Goal: Information Seeking & Learning: Learn about a topic

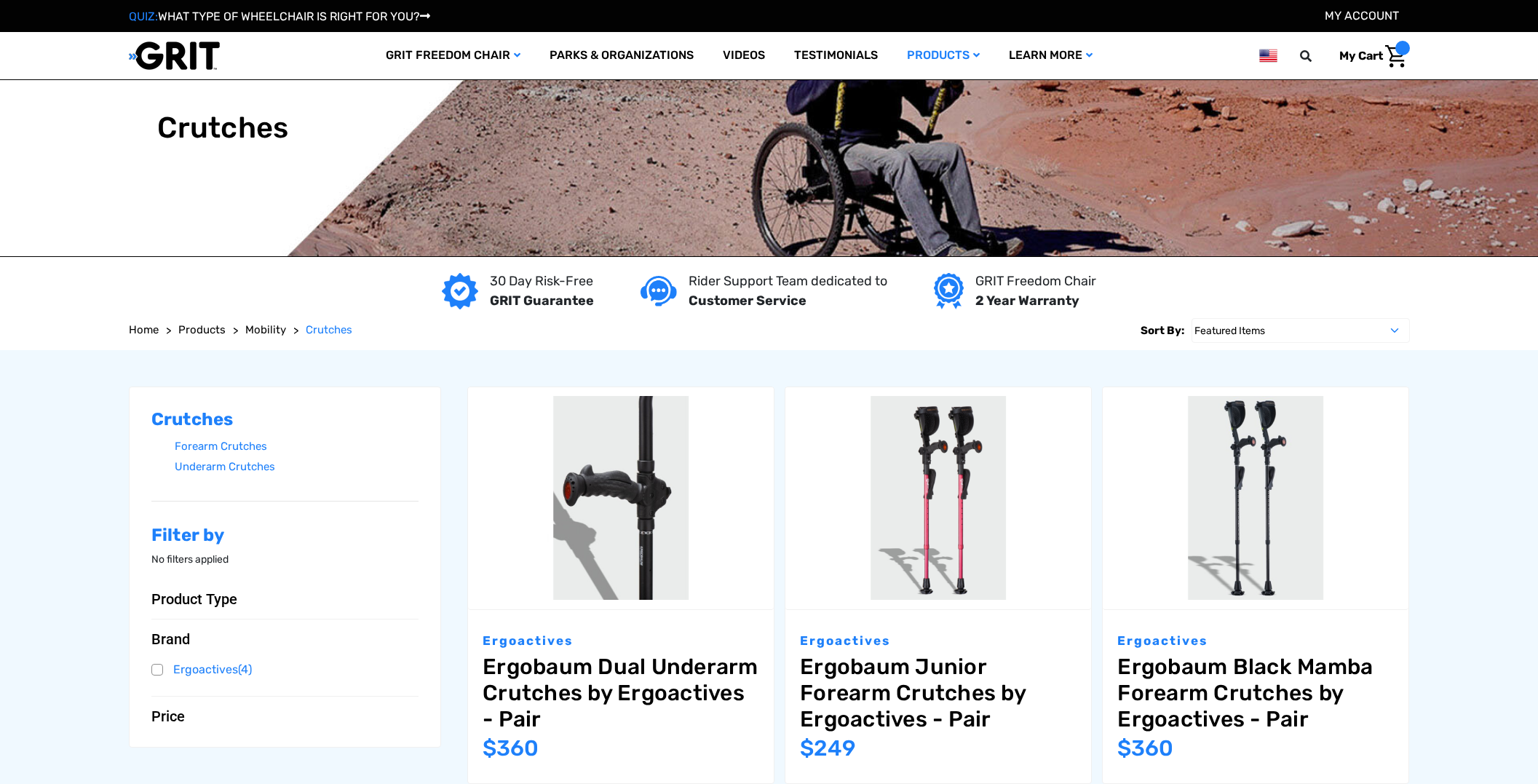
scroll to position [685, 0]
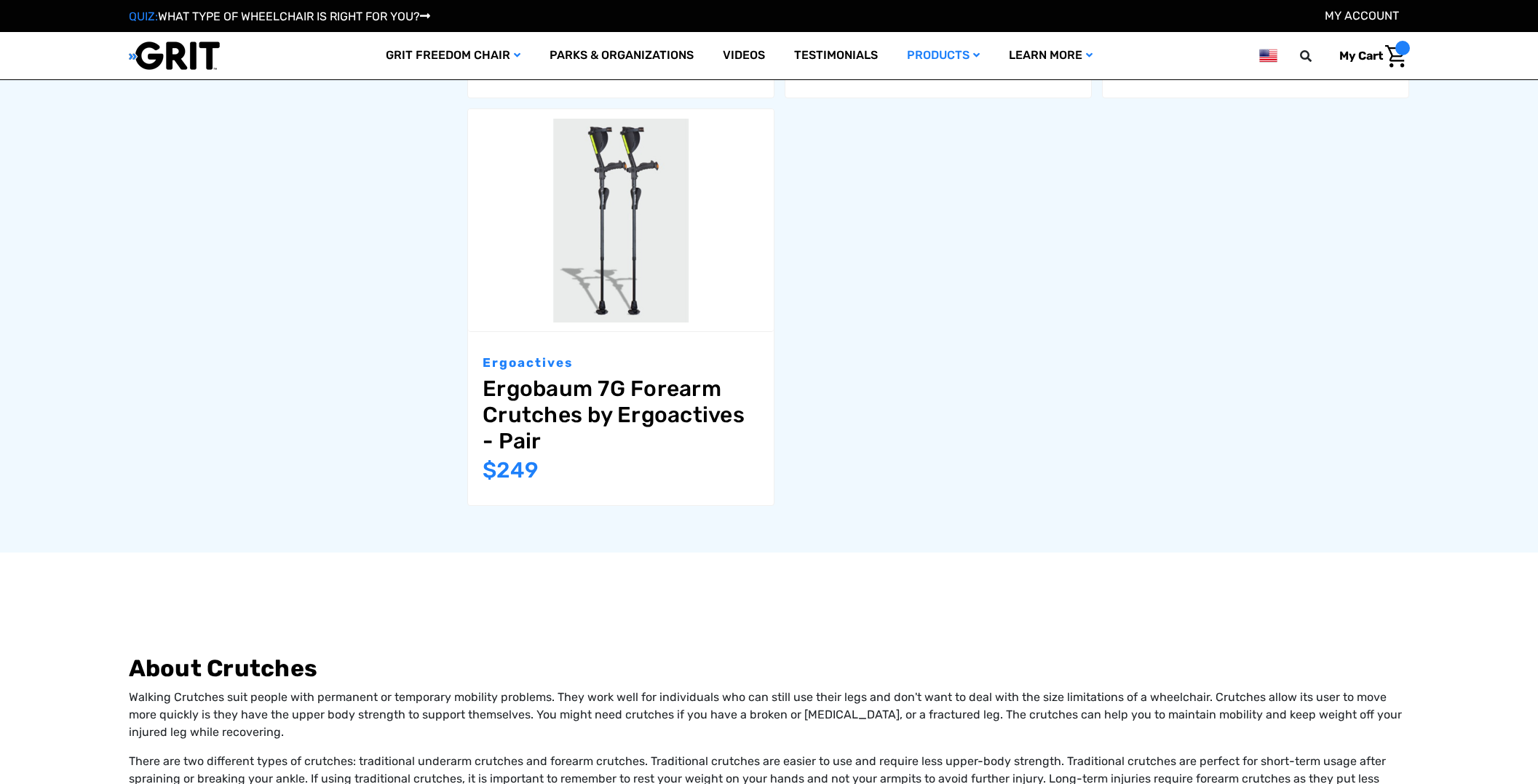
click at [1537, 209] on div "Crutches Forearm Crutches Underarm Crutches Filter by No filters applied Browse…" at bounding box center [769, 108] width 1538 height 887
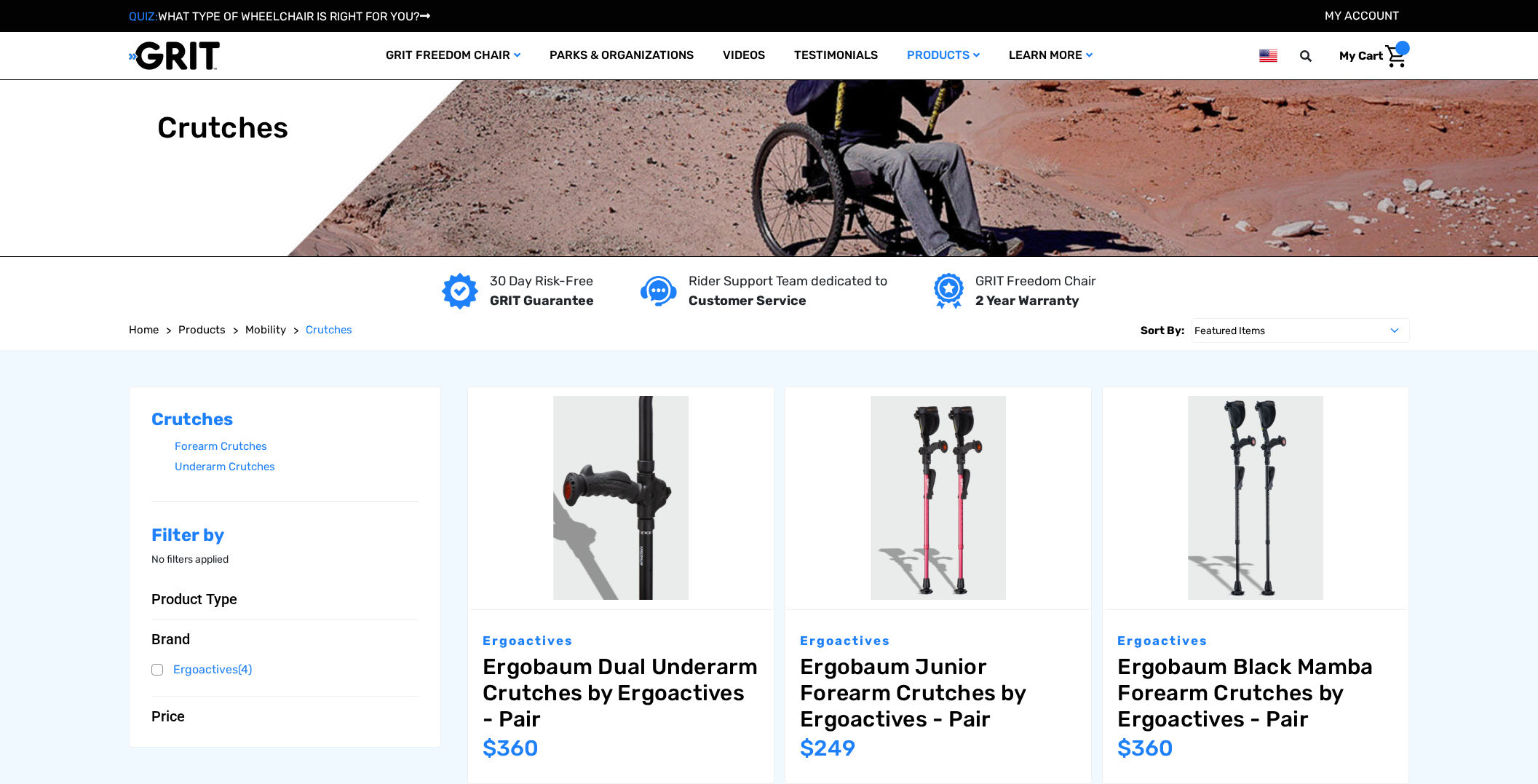
scroll to position [158, 0]
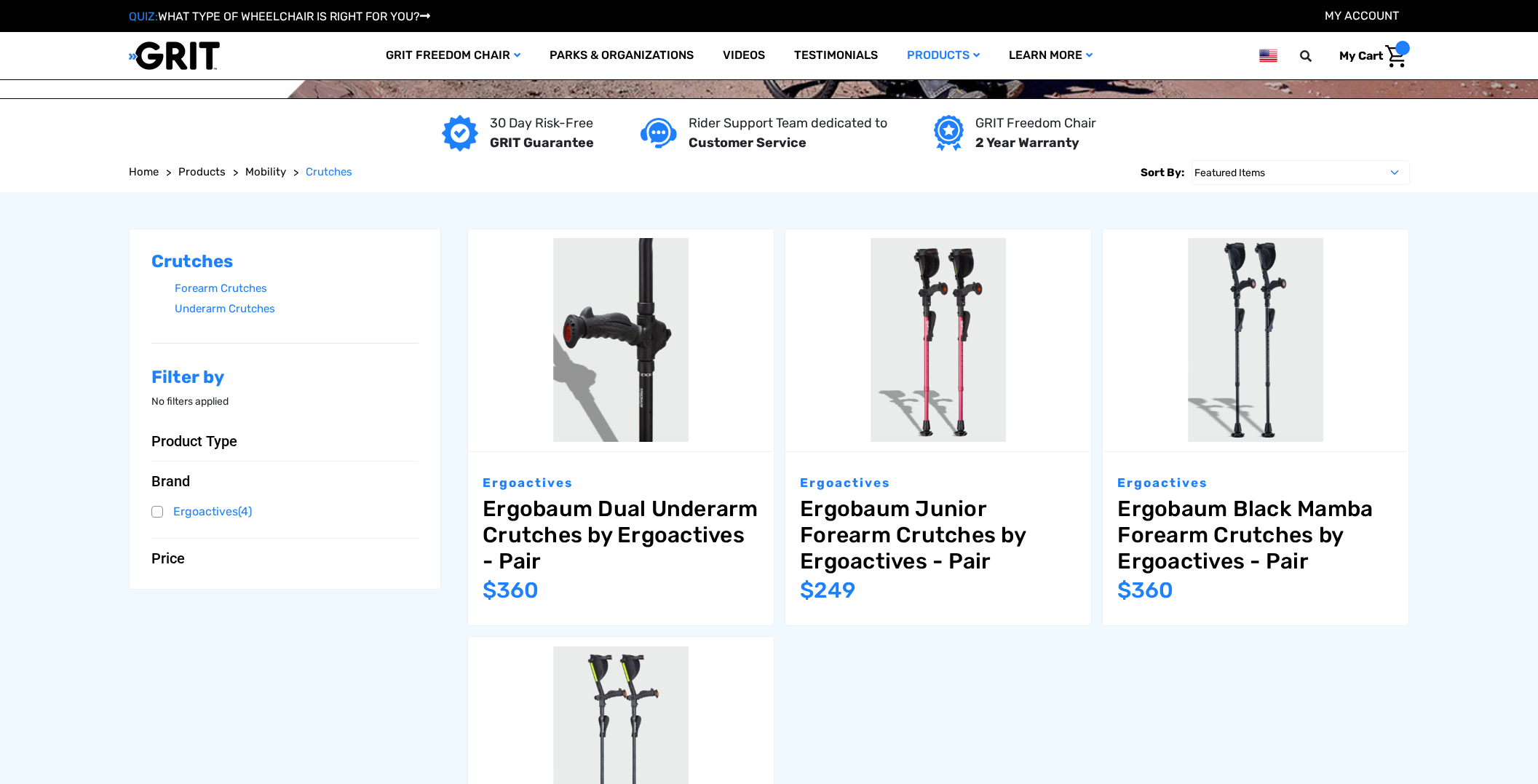
click at [209, 441] on span "Product Type" at bounding box center [194, 441] width 86 height 17
click at [262, 171] on span "Mobility" at bounding box center [266, 171] width 41 height 13
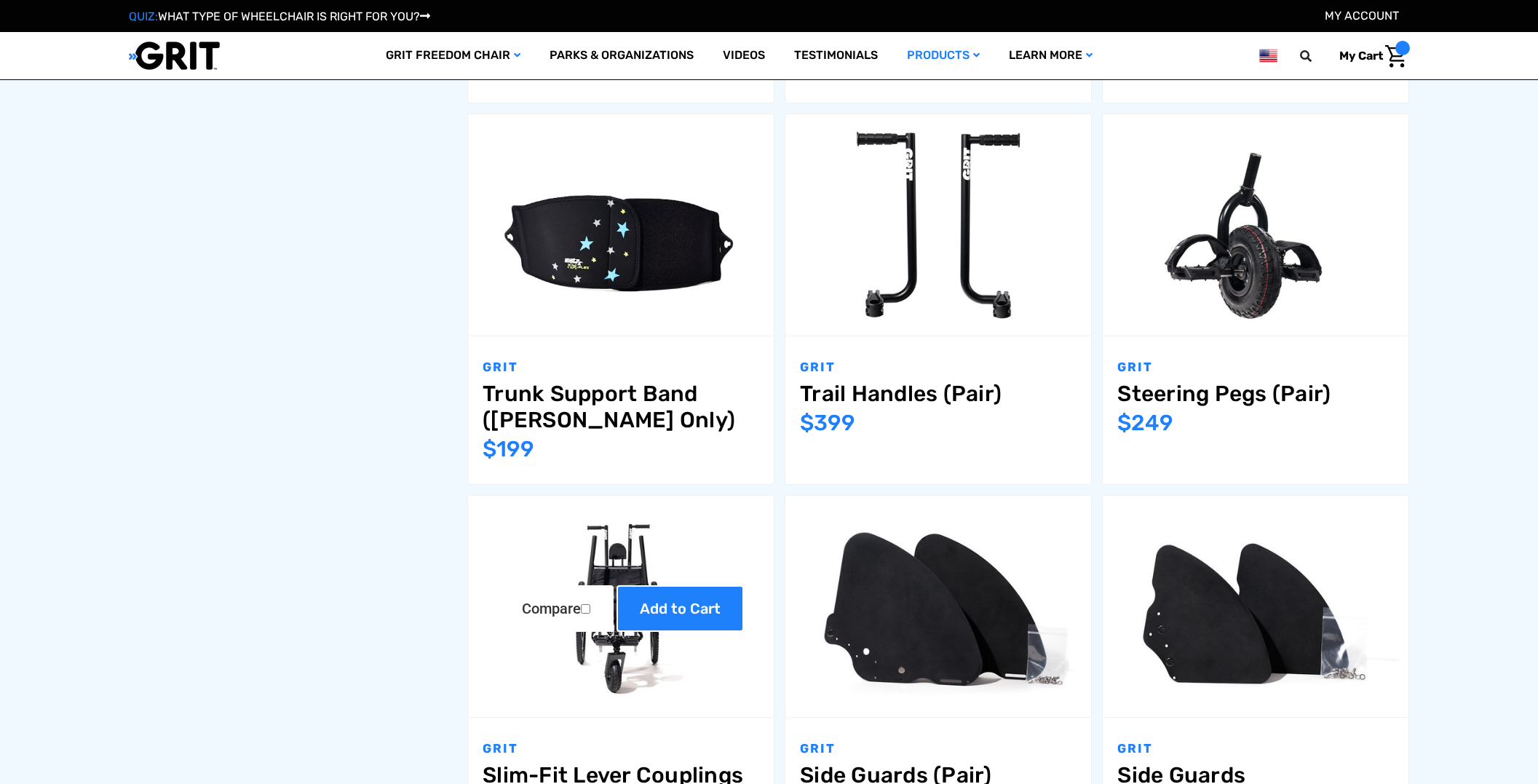
scroll to position [1890, 0]
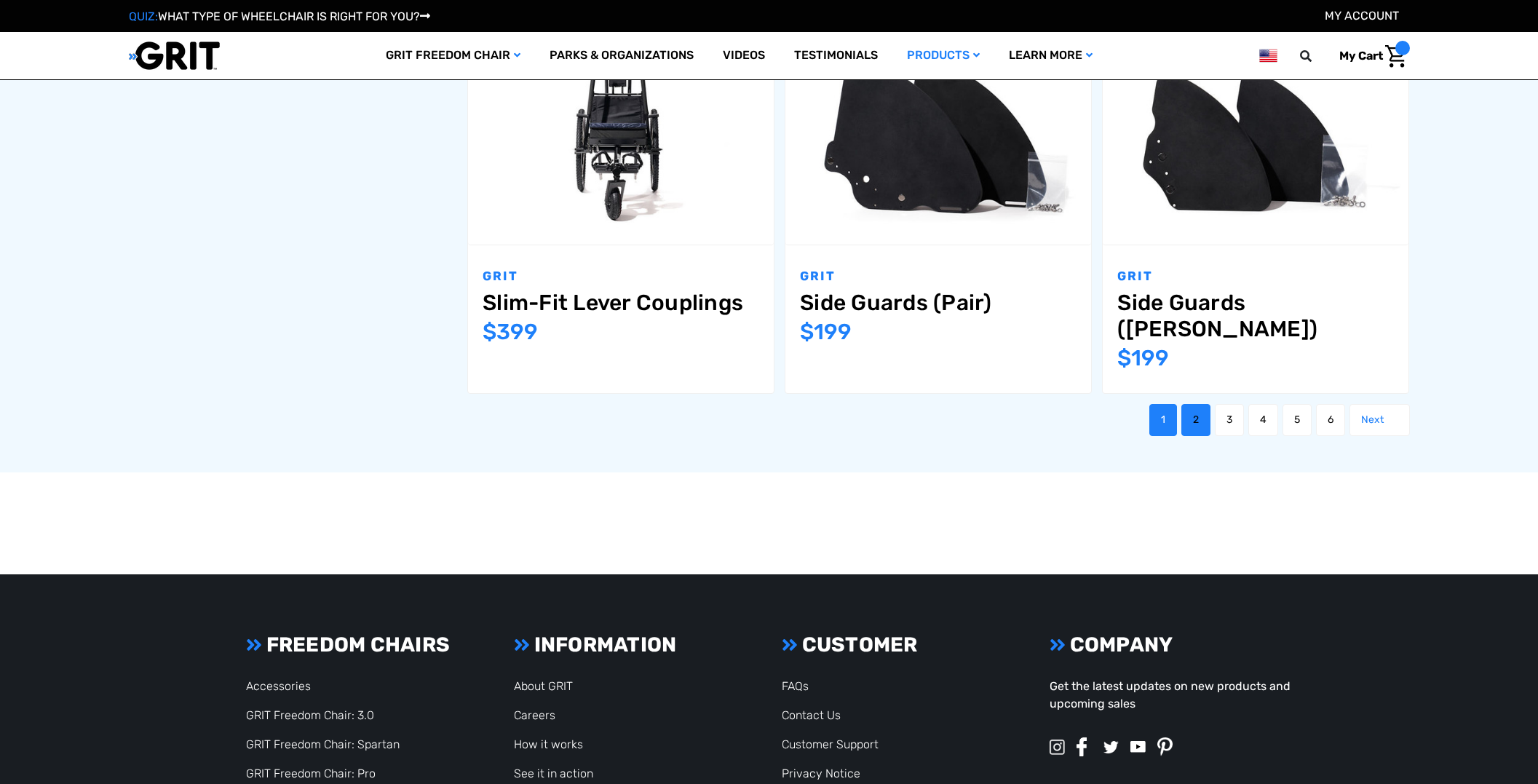
click at [1181, 404] on link "2" at bounding box center [1195, 420] width 29 height 32
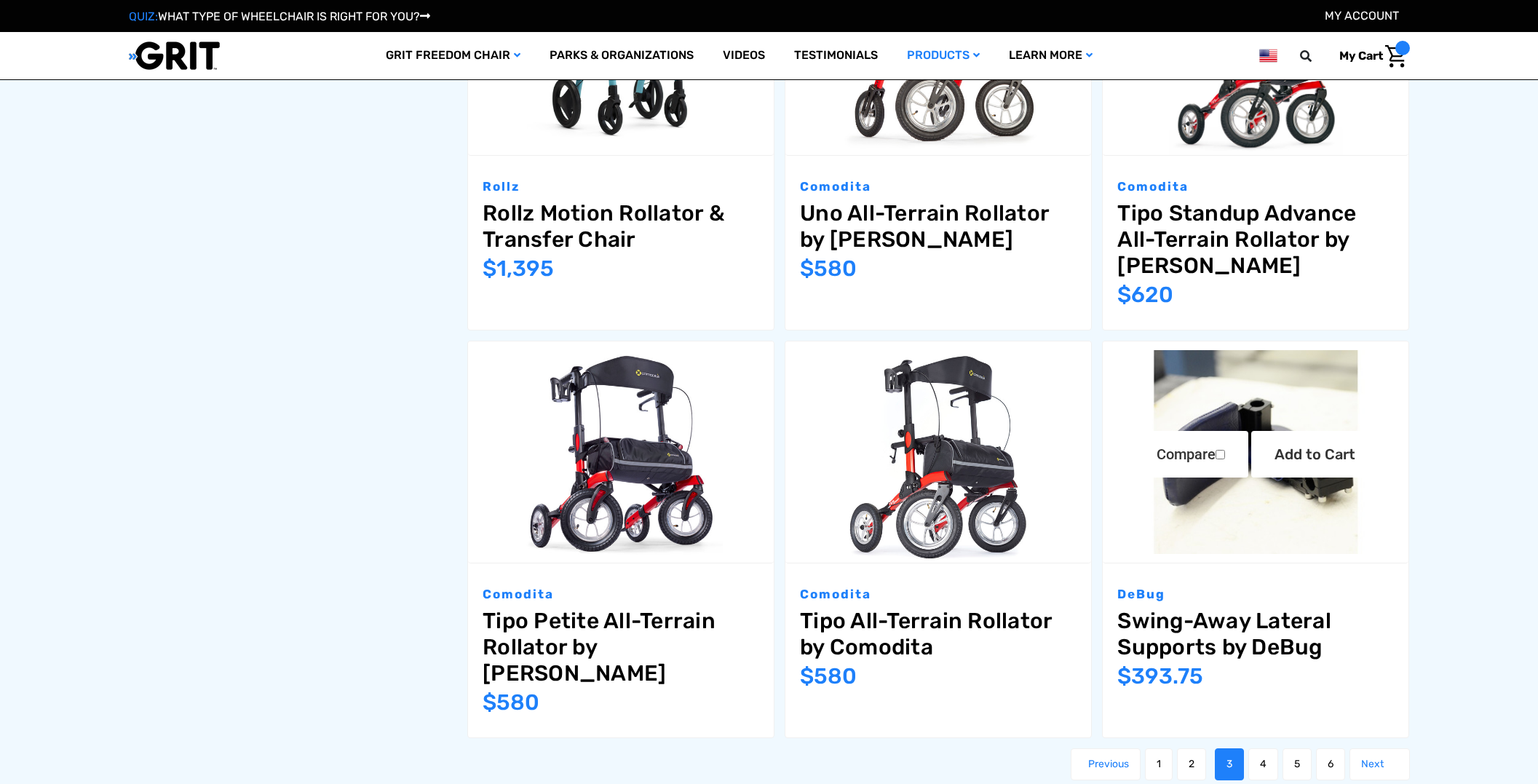
scroll to position [1808, 0]
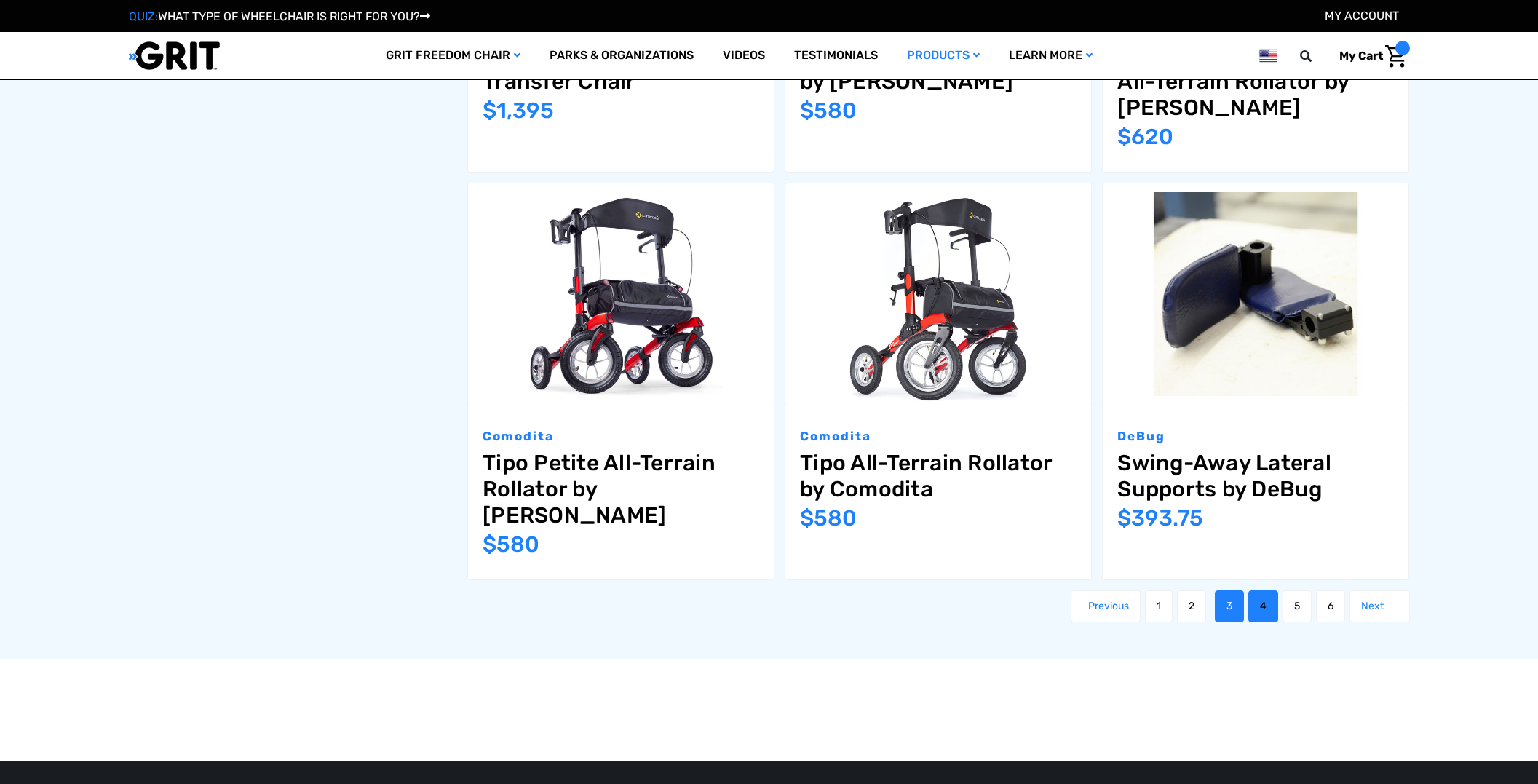
click at [1278, 591] on link "4" at bounding box center [1263, 606] width 30 height 32
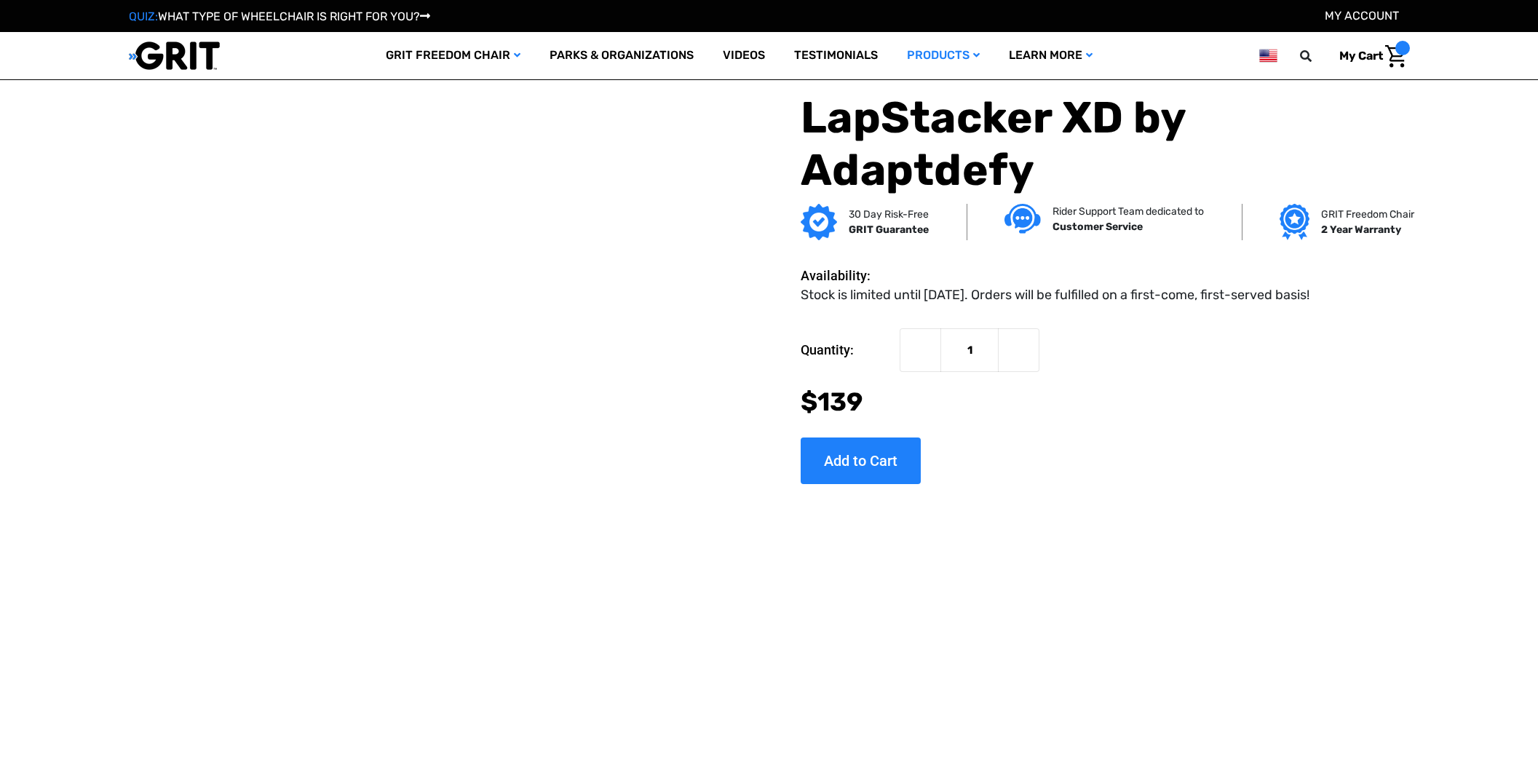
scroll to position [629, 0]
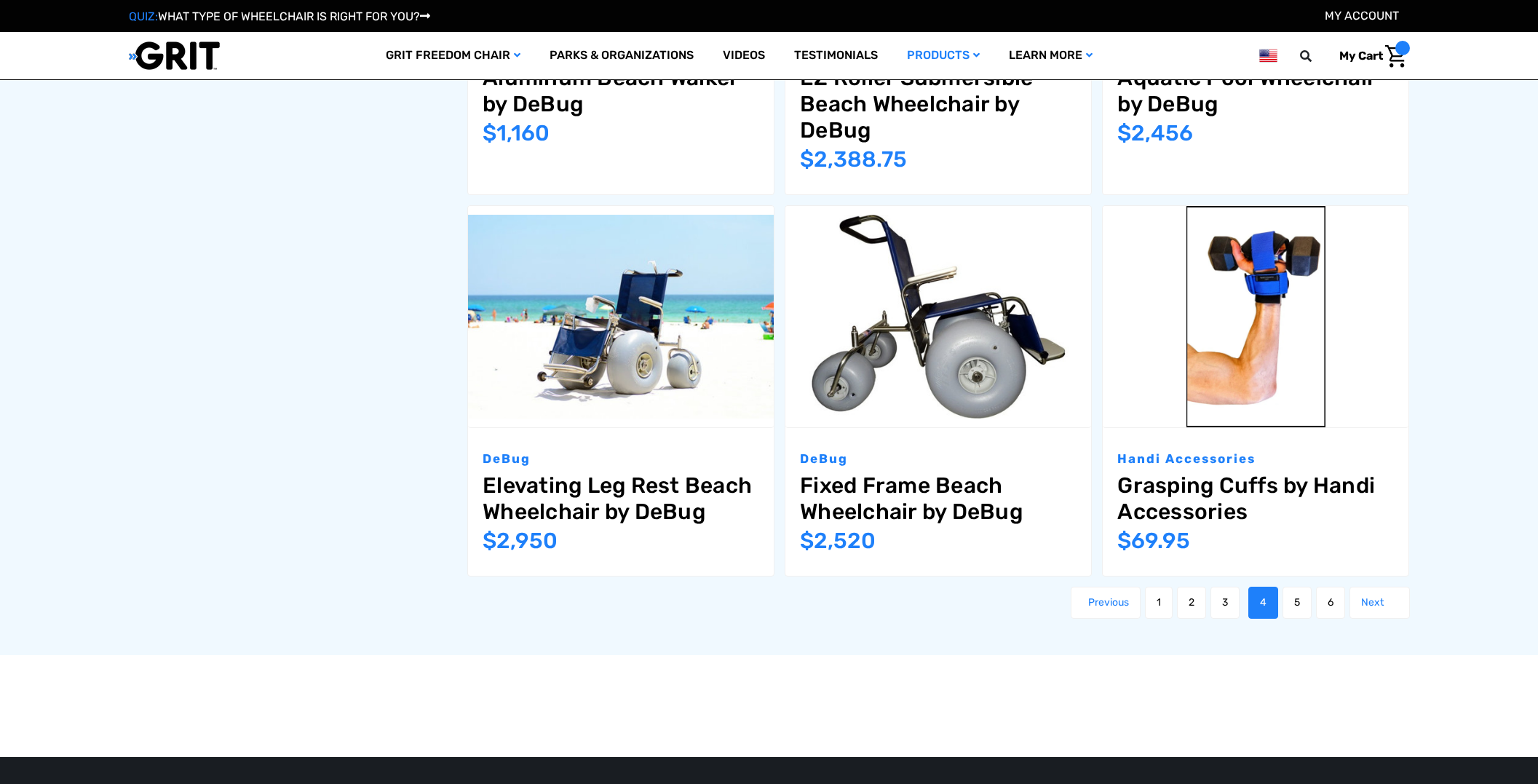
scroll to position [2045, 0]
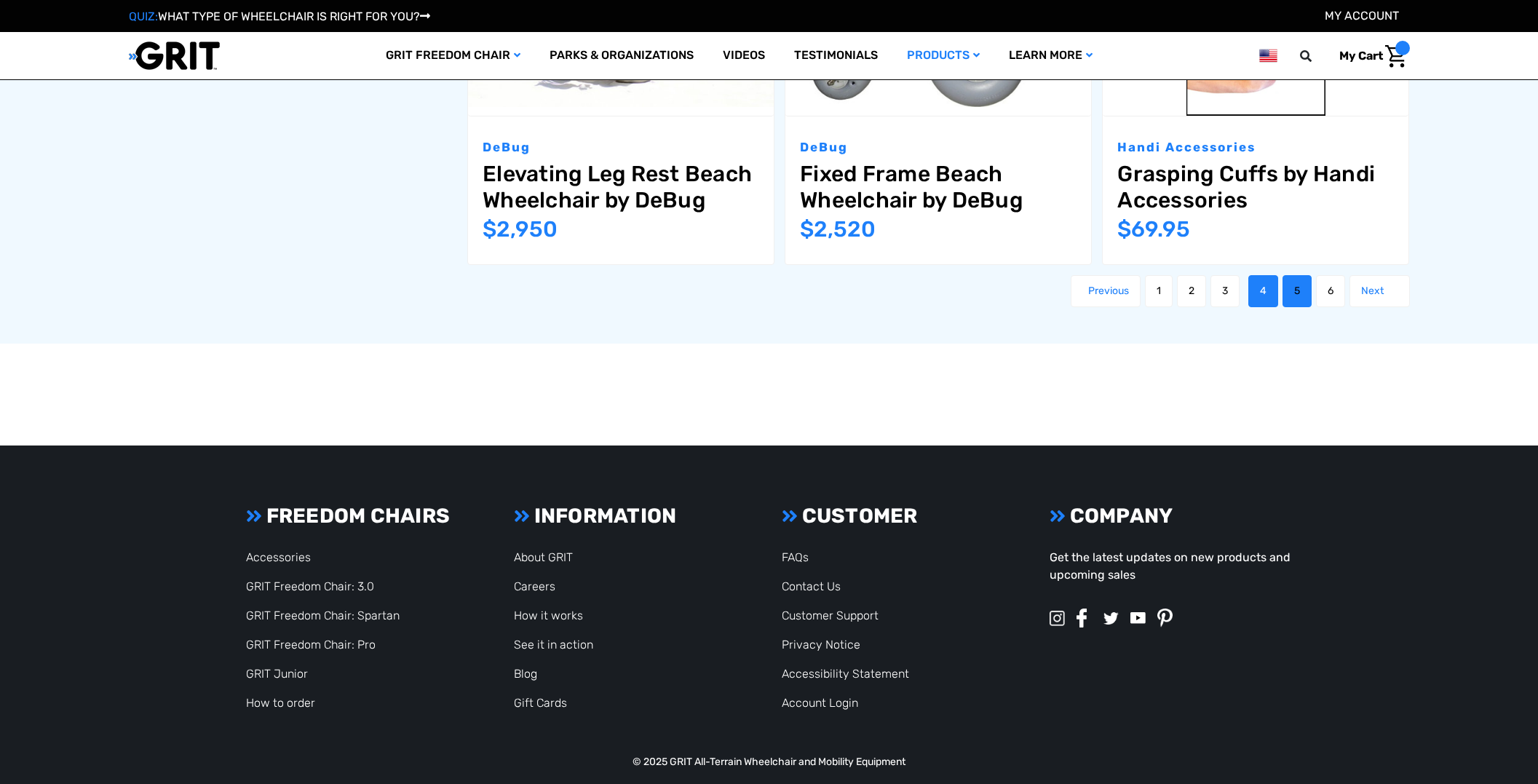
click at [1311, 297] on link "5" at bounding box center [1296, 291] width 29 height 32
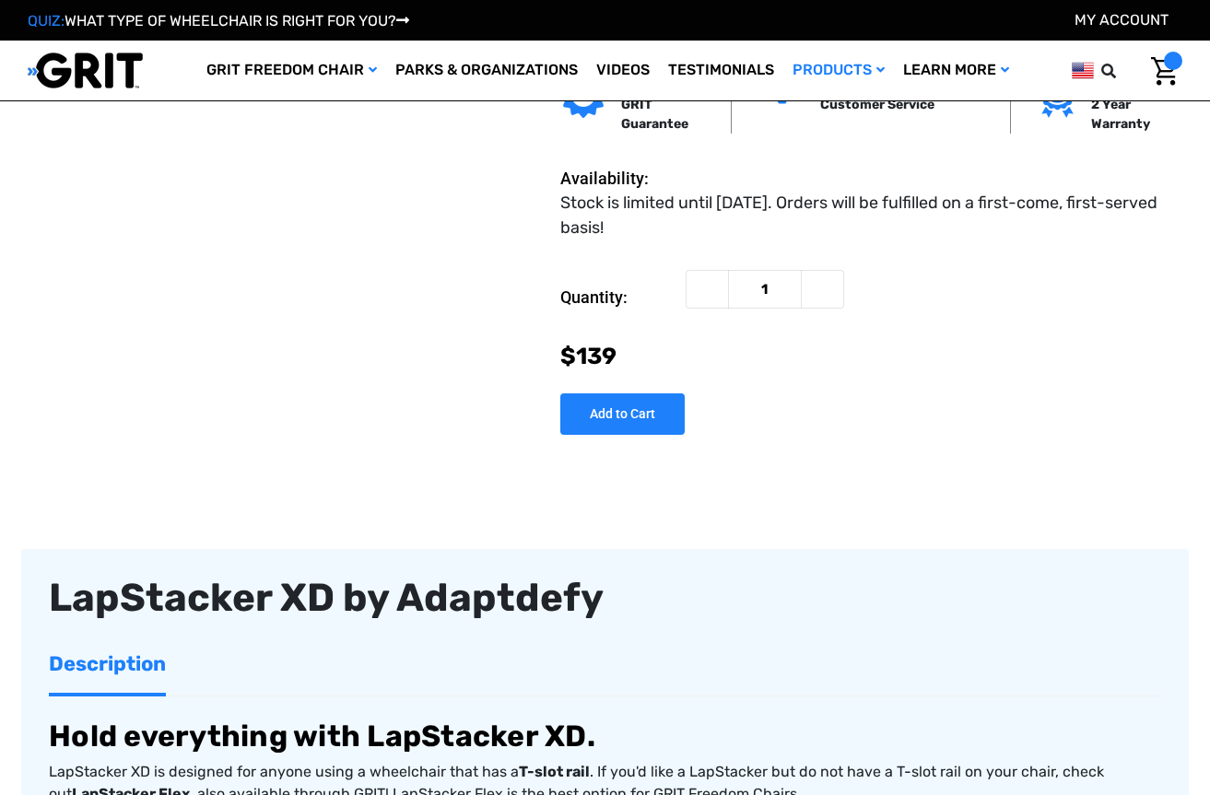
scroll to position [1270, 0]
click at [883, 320] on div "LapStacker XD by Adaptdefy 30 Day Risk-Free GRIT Guarantee Rider Support Team d…" at bounding box center [843, 229] width 691 height 457
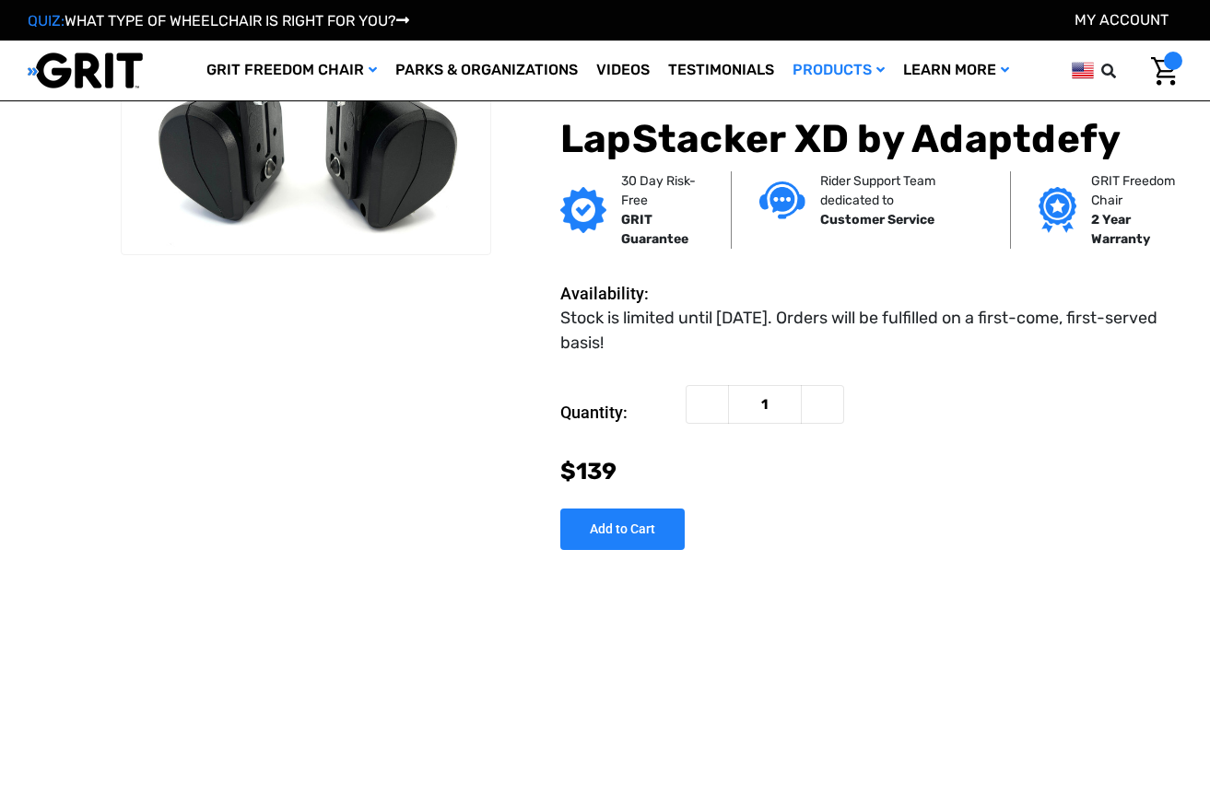
scroll to position [66, 0]
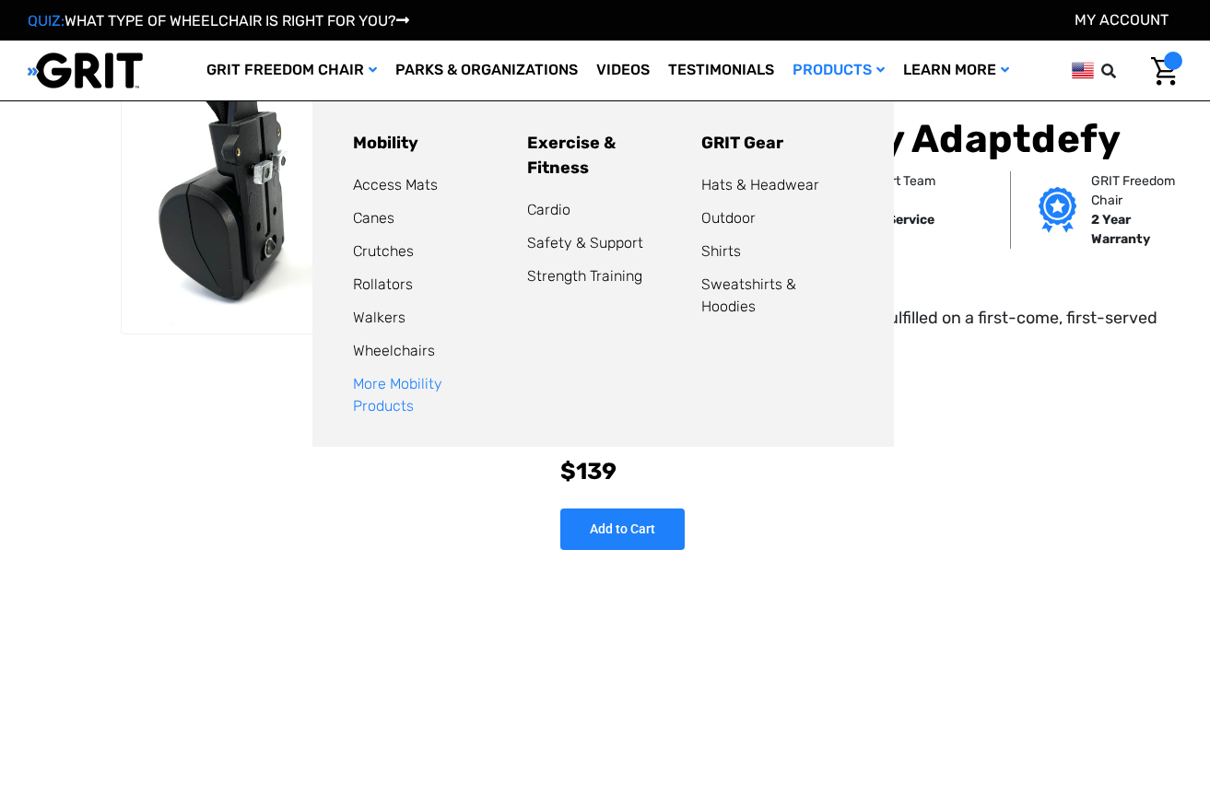
click at [369, 384] on link "More Mobility Products" at bounding box center [397, 395] width 89 height 40
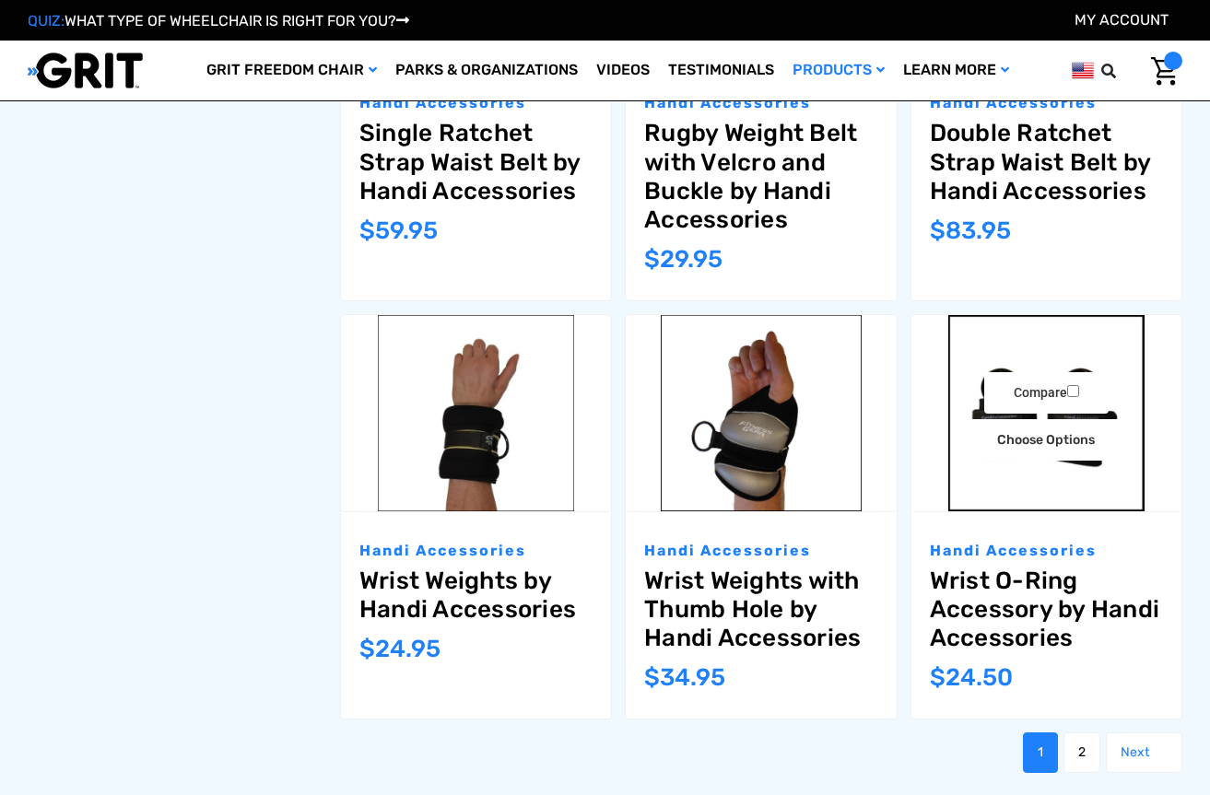
scroll to position [1836, 0]
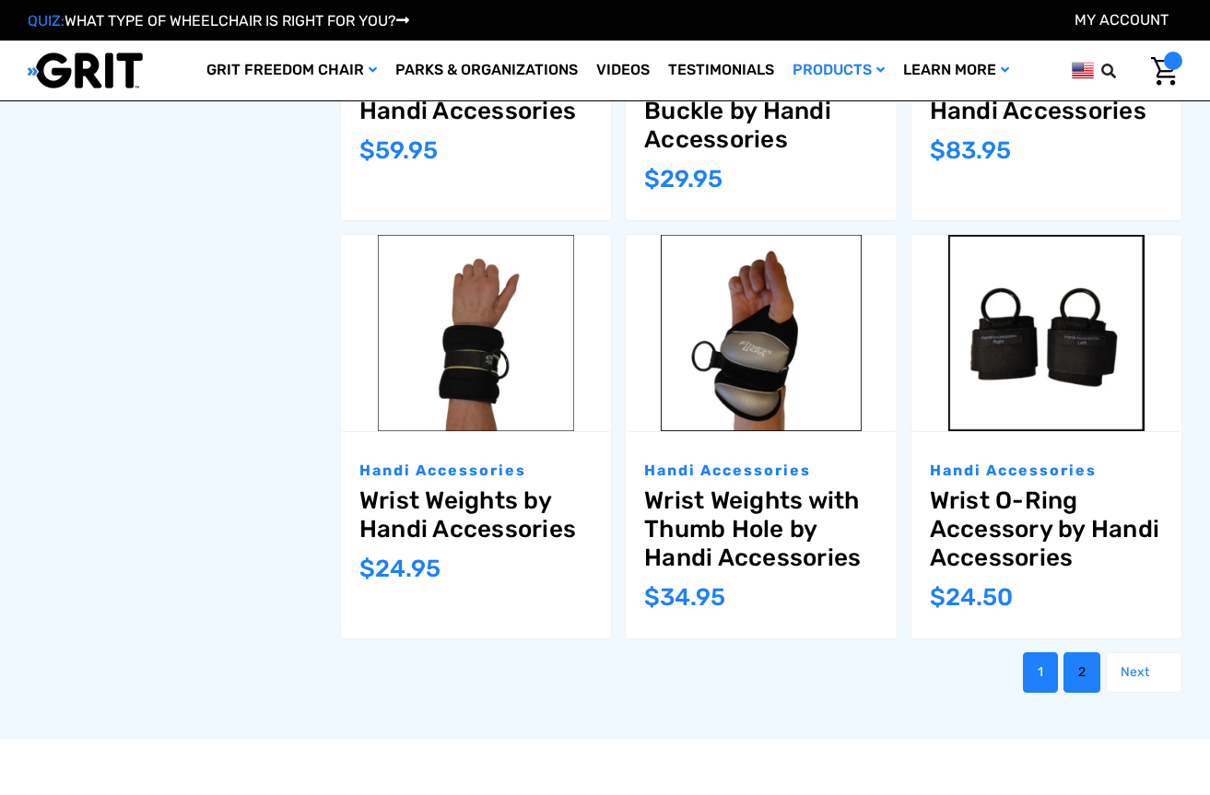
click at [1086, 679] on link "2" at bounding box center [1082, 673] width 37 height 41
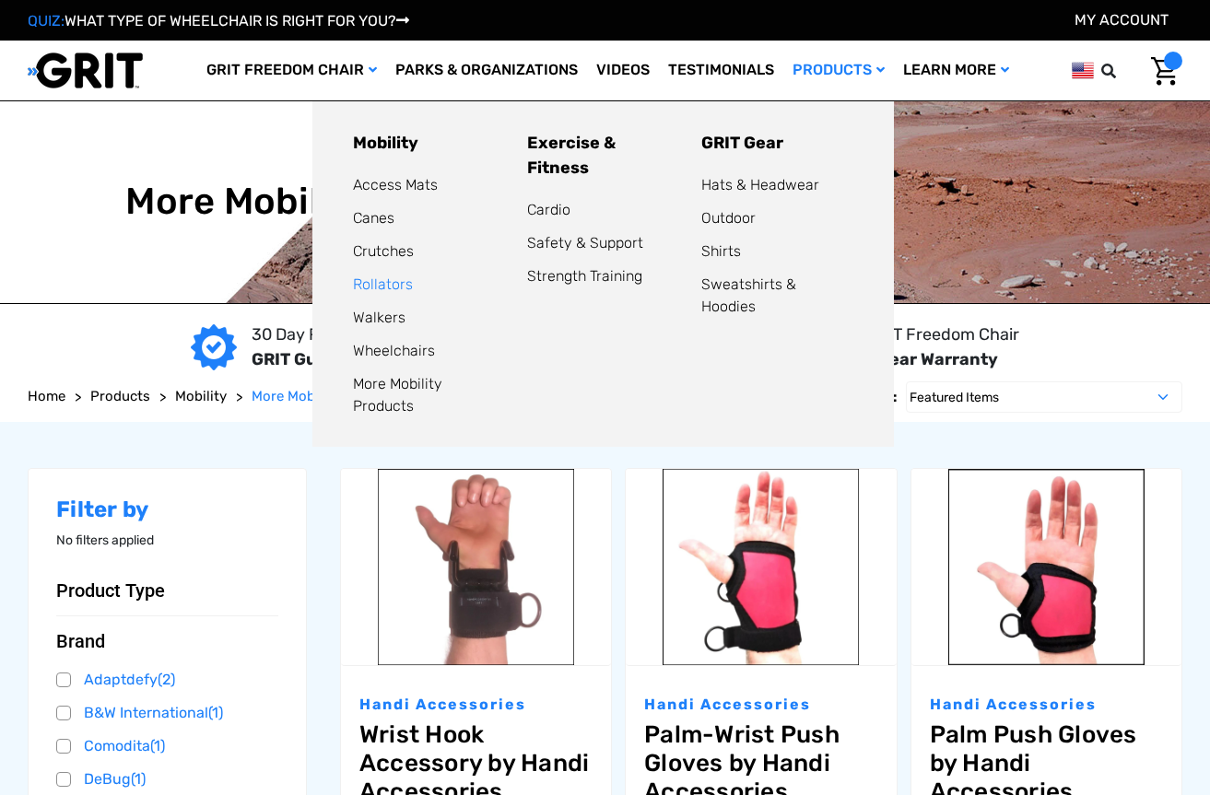
click at [353, 284] on link "Rollators" at bounding box center [383, 285] width 60 height 18
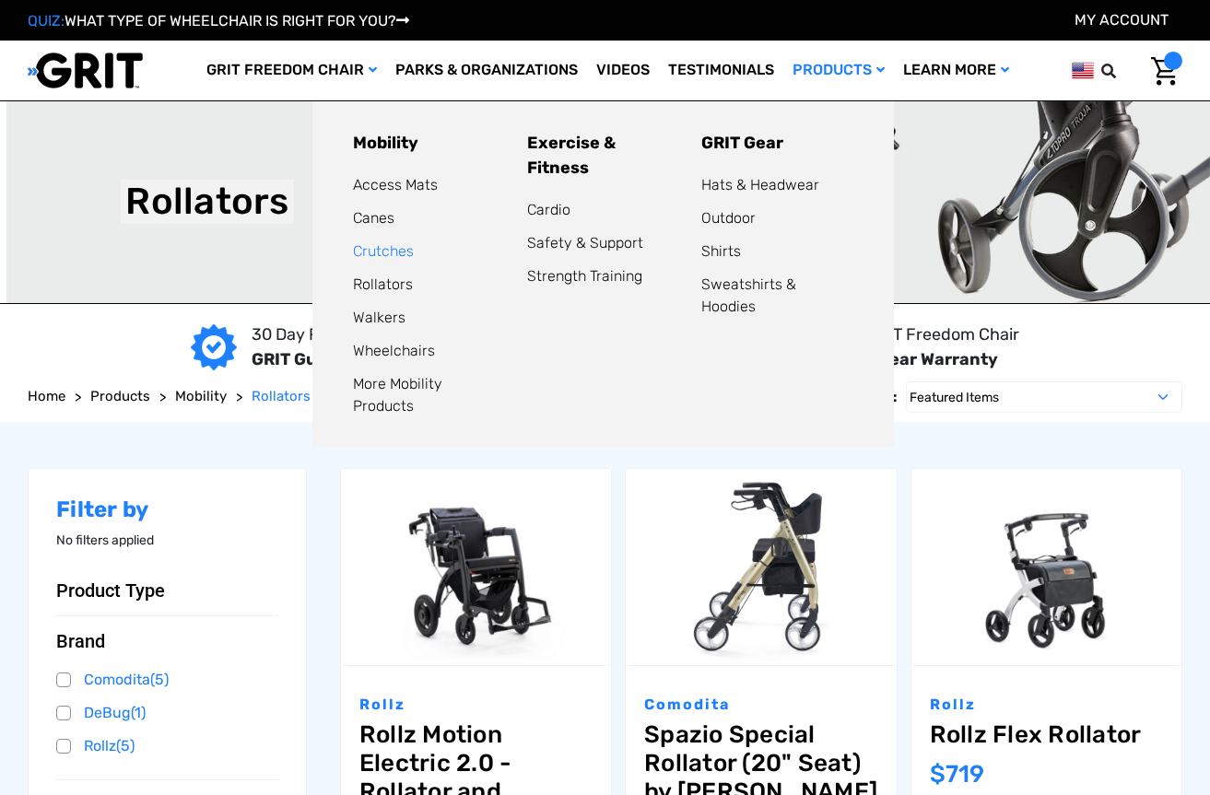
click at [353, 252] on link "Crutches" at bounding box center [383, 251] width 61 height 18
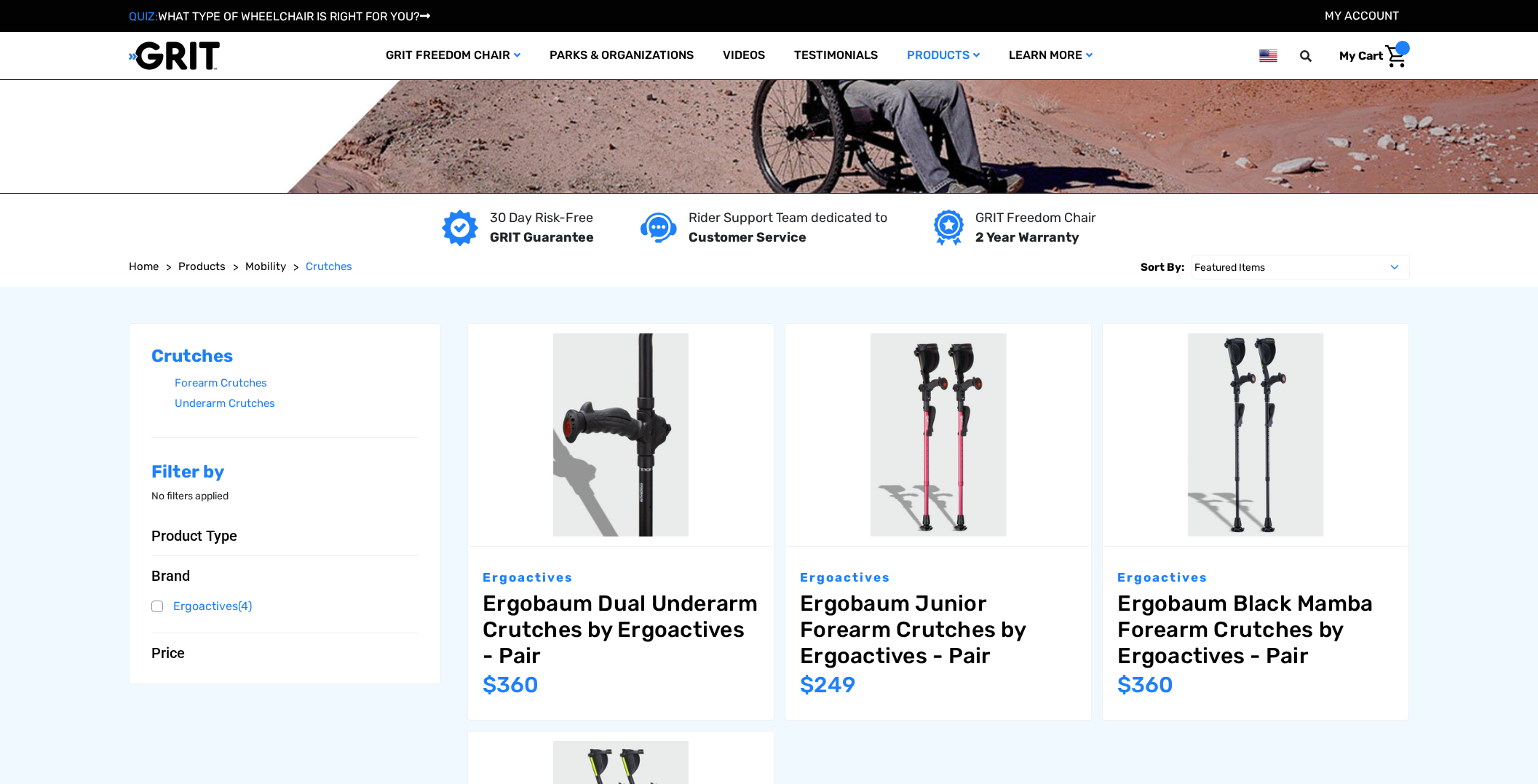
scroll to position [748, 0]
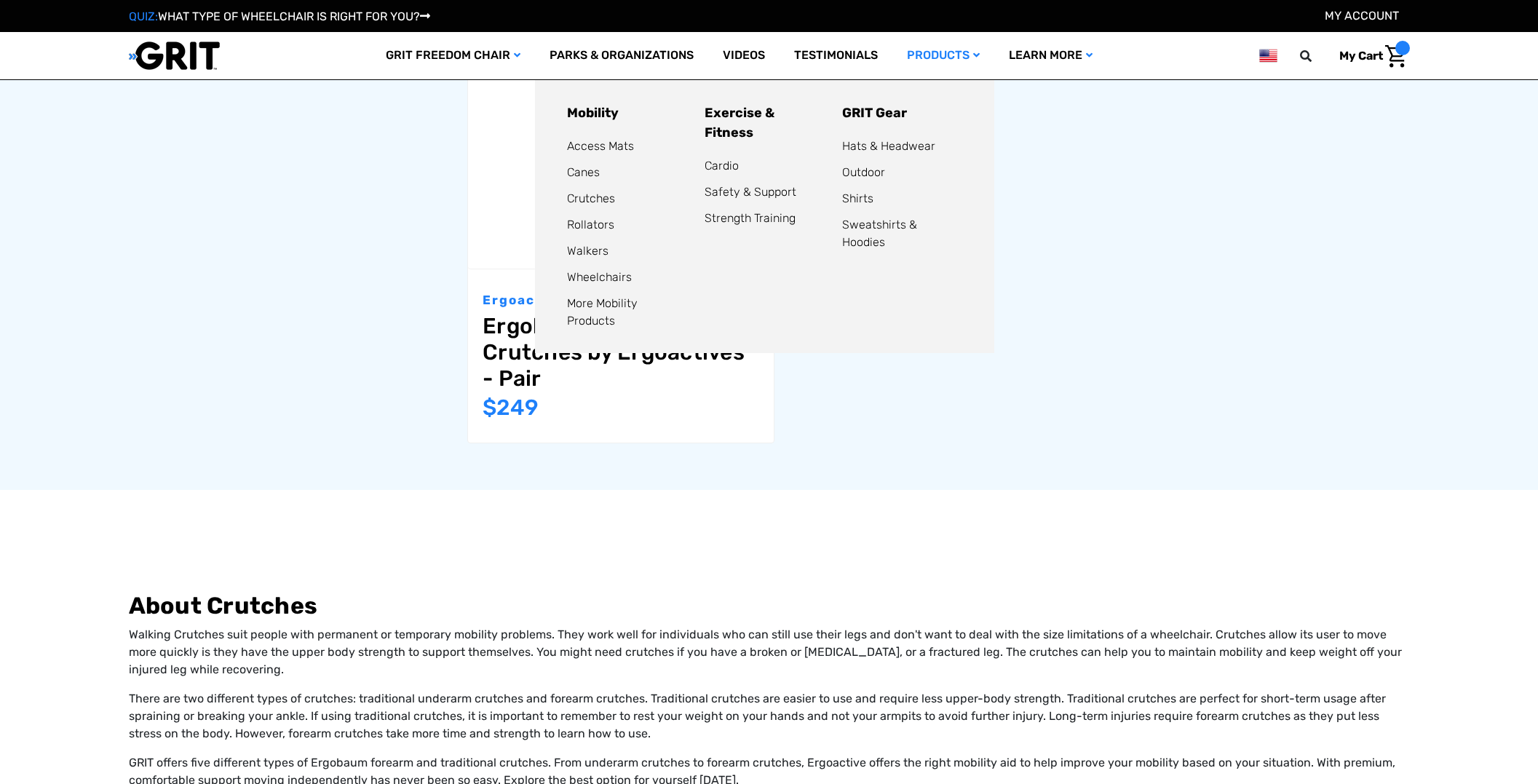
click at [928, 54] on link "Products" at bounding box center [943, 56] width 102 height 47
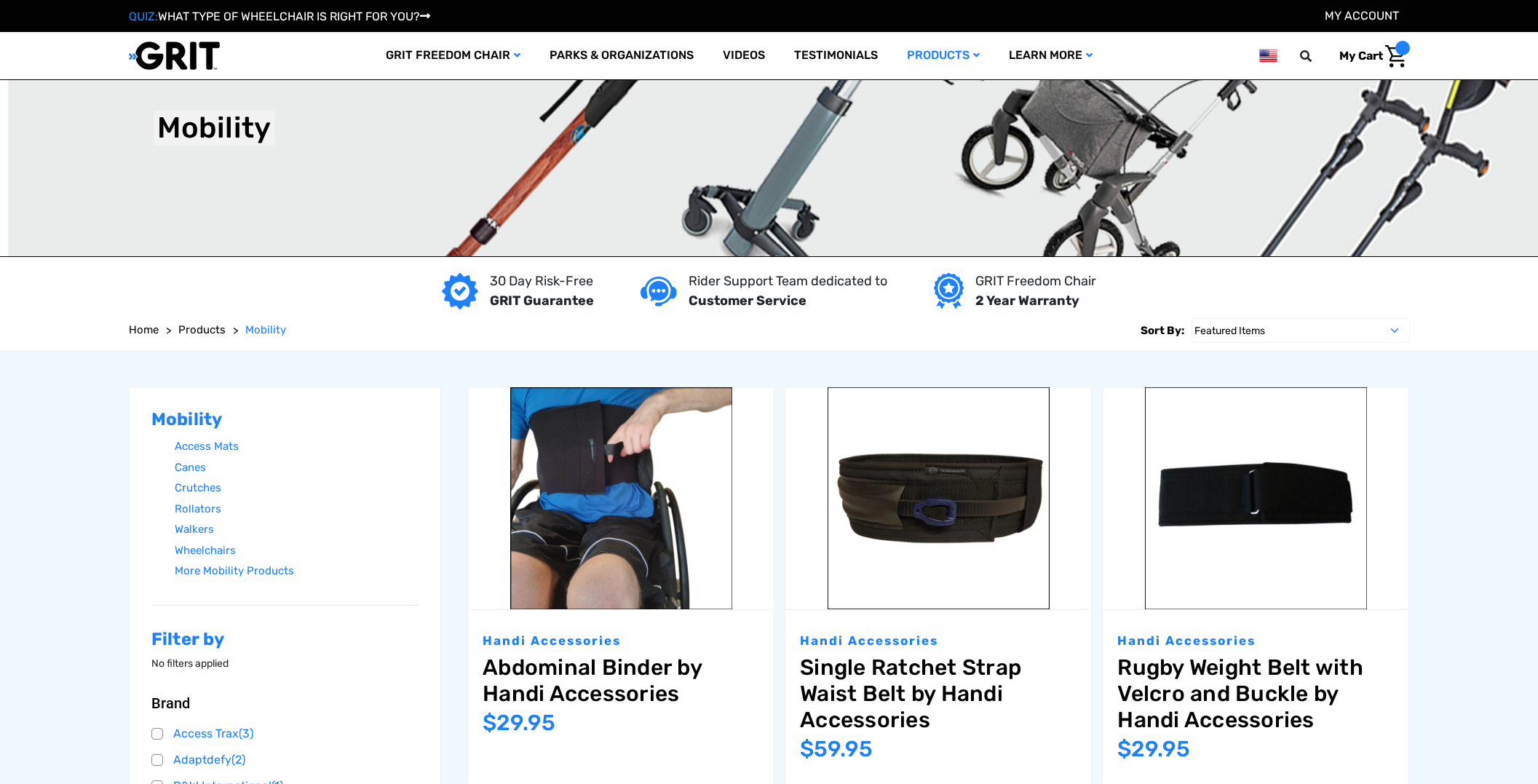
scroll to position [1873, 0]
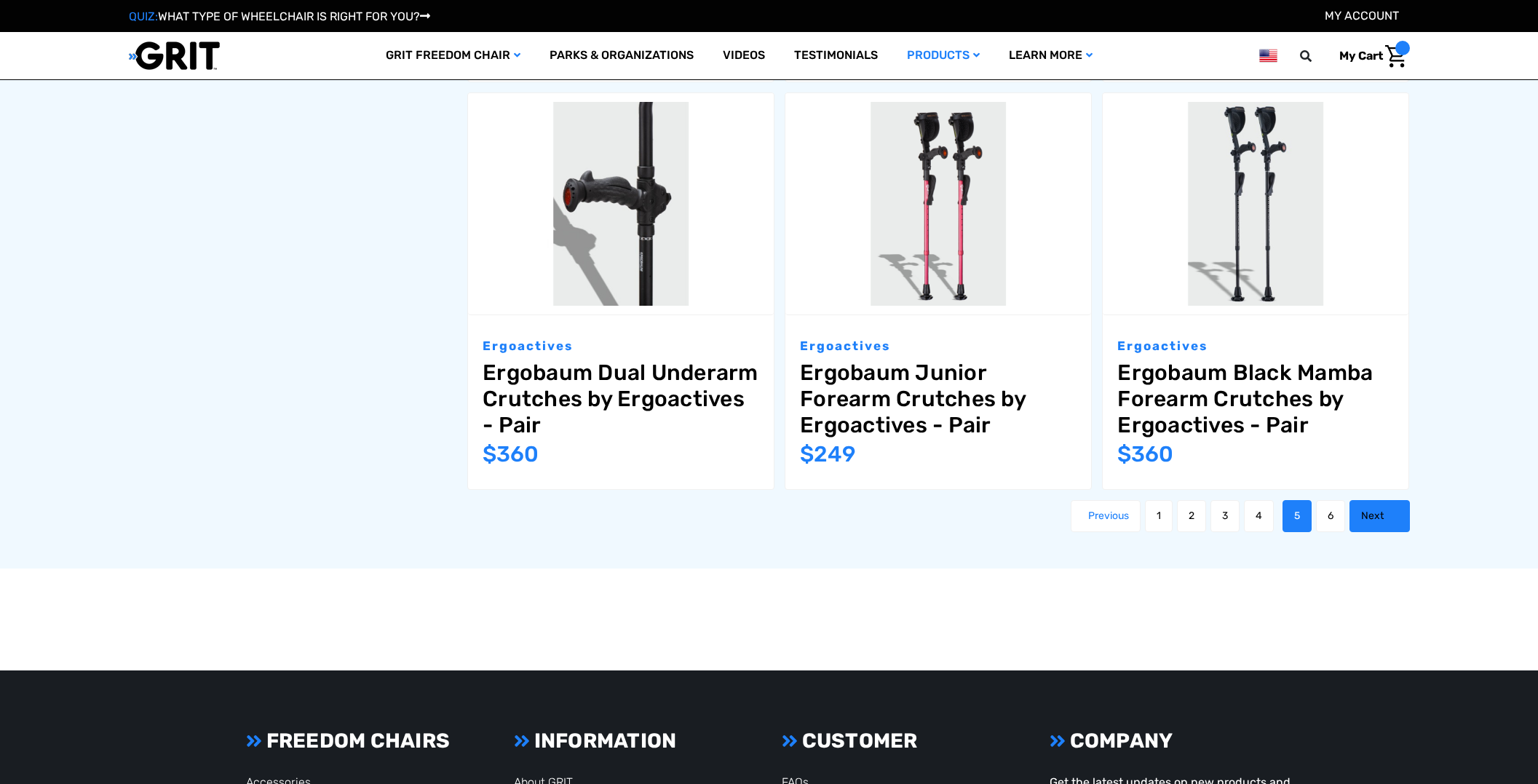
click at [1371, 532] on link "Next" at bounding box center [1379, 516] width 61 height 32
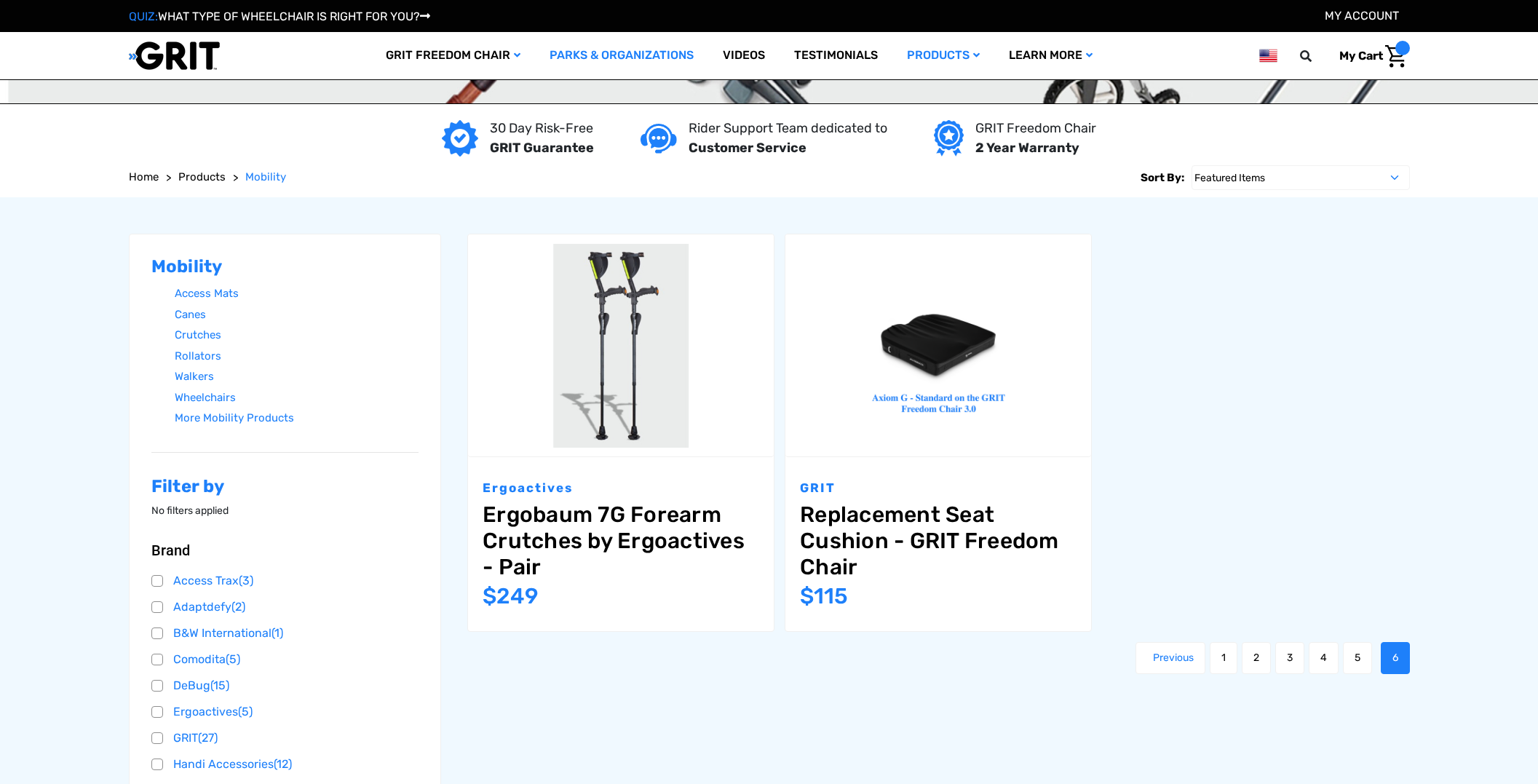
scroll to position [153, 0]
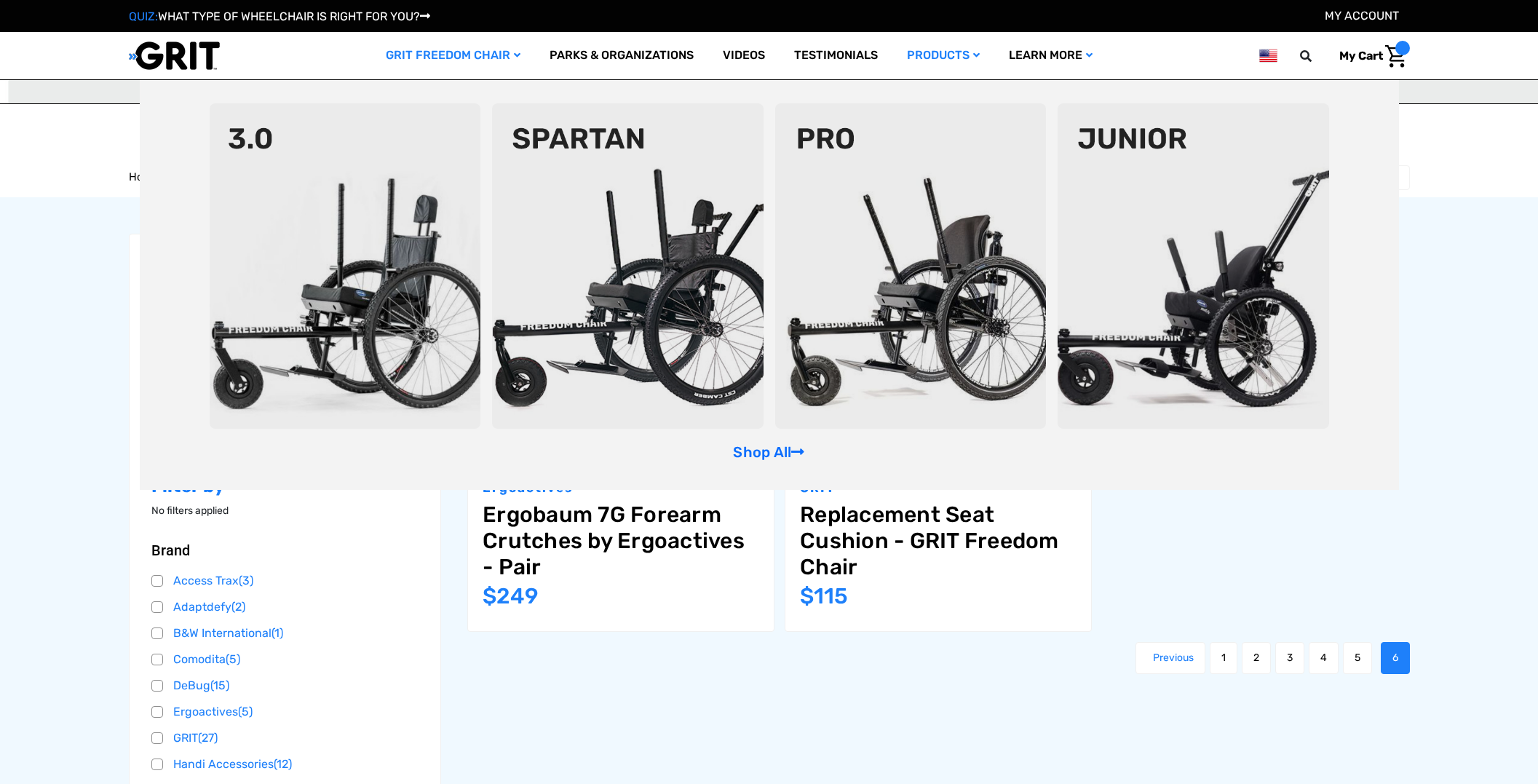
click at [432, 60] on link "GRIT Freedom Chair" at bounding box center [452, 56] width 163 height 47
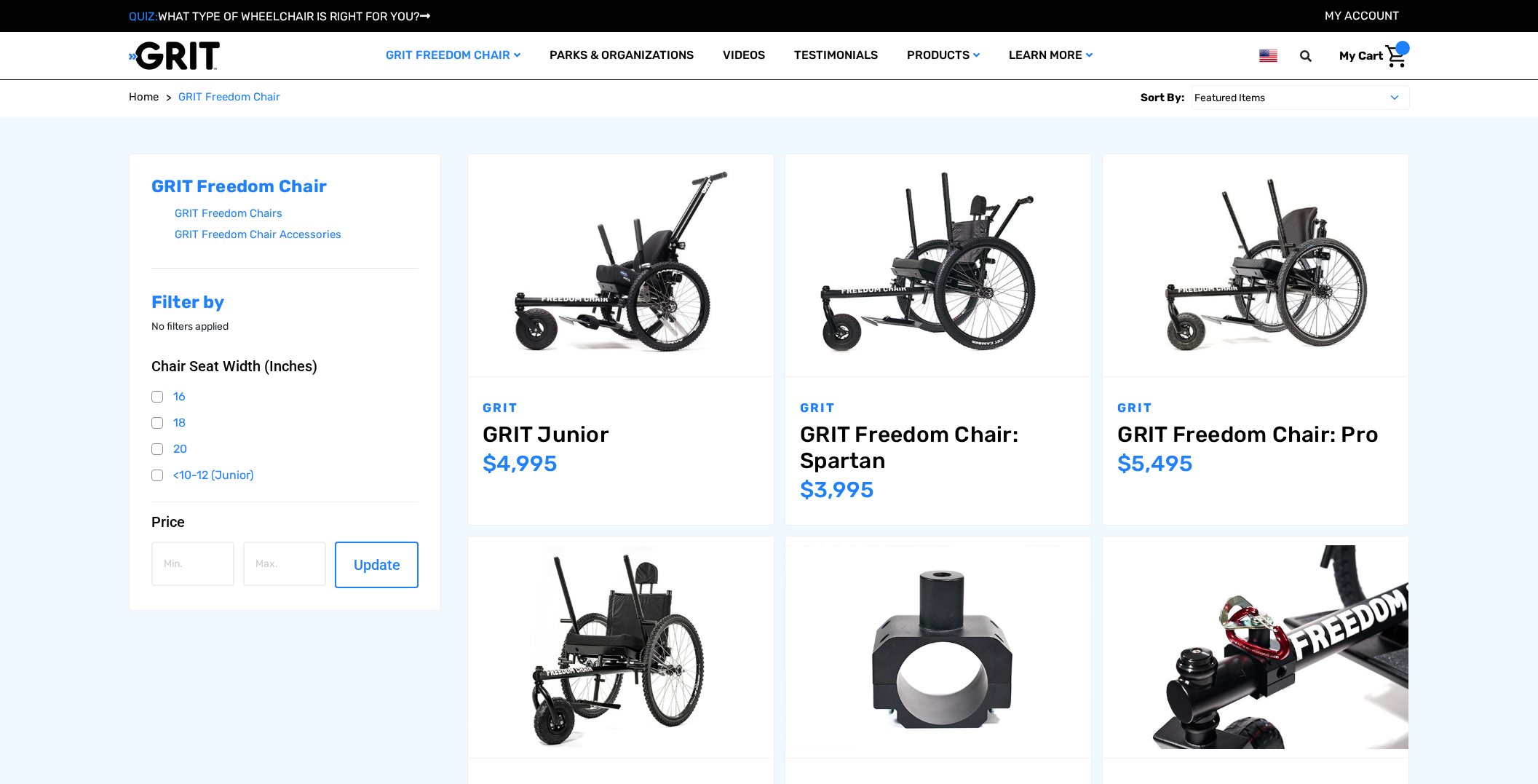
scroll to position [75, 0]
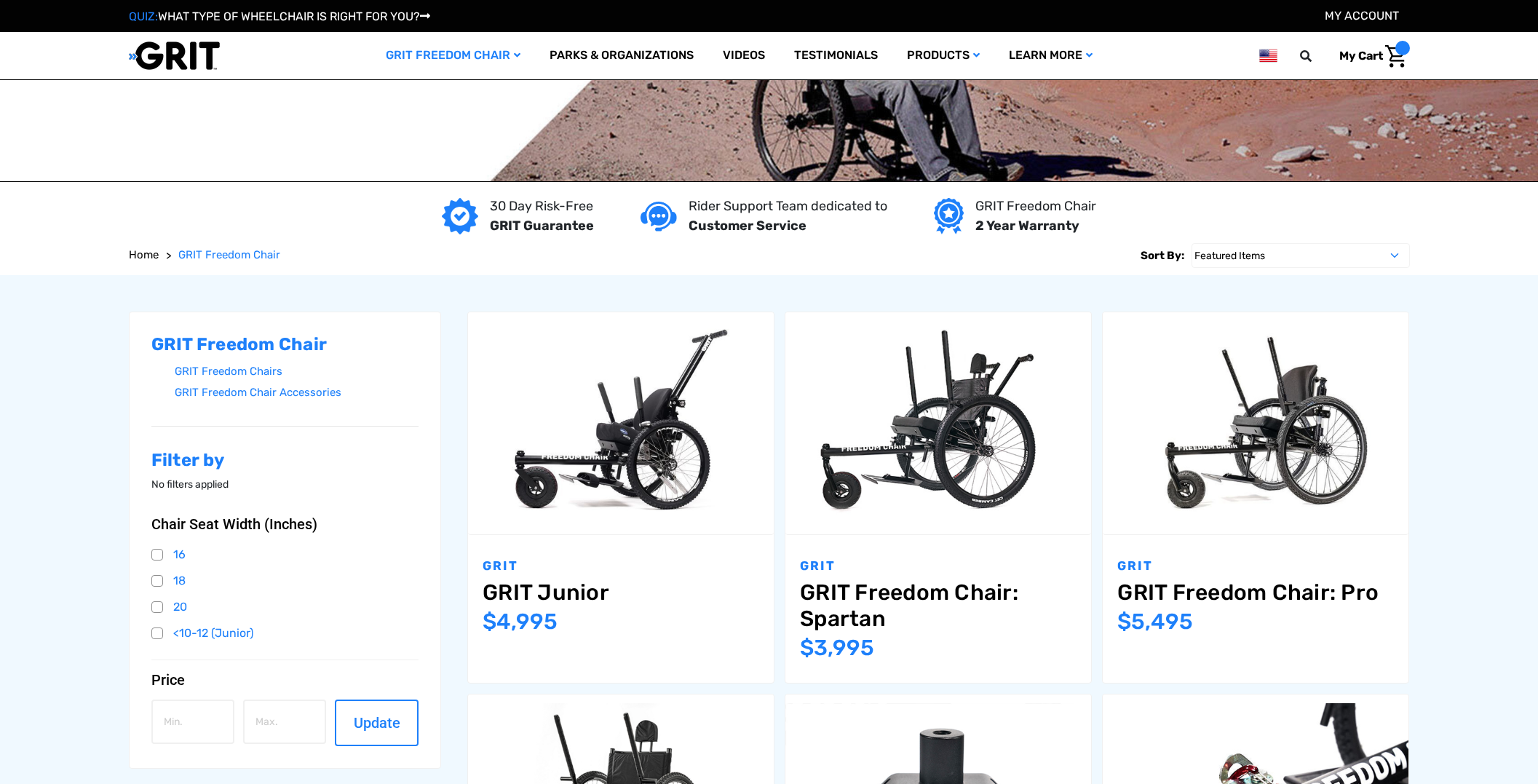
click at [951, 544] on div "GRIT GRIT Freedom Chair: Spartan MSRP: Was: Now: $3,995" at bounding box center [938, 608] width 306 height 148
click at [970, 500] on img "GRIT Freedom Chair: Spartan,$3,995.00\a" at bounding box center [938, 423] width 306 height 204
click at [851, 609] on link "GRIT Freedom Chair: Spartan" at bounding box center [938, 606] width 276 height 52
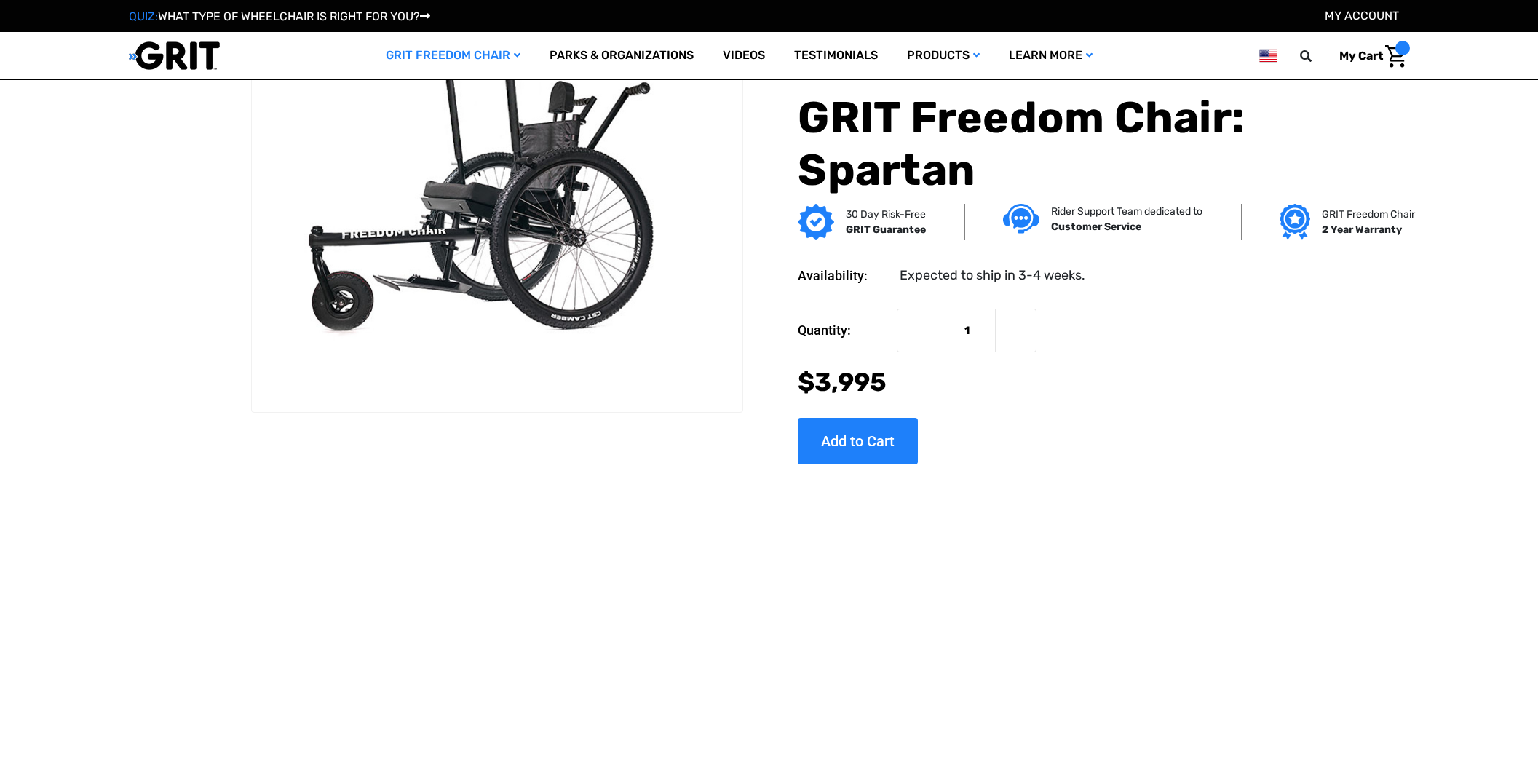
scroll to position [75, 0]
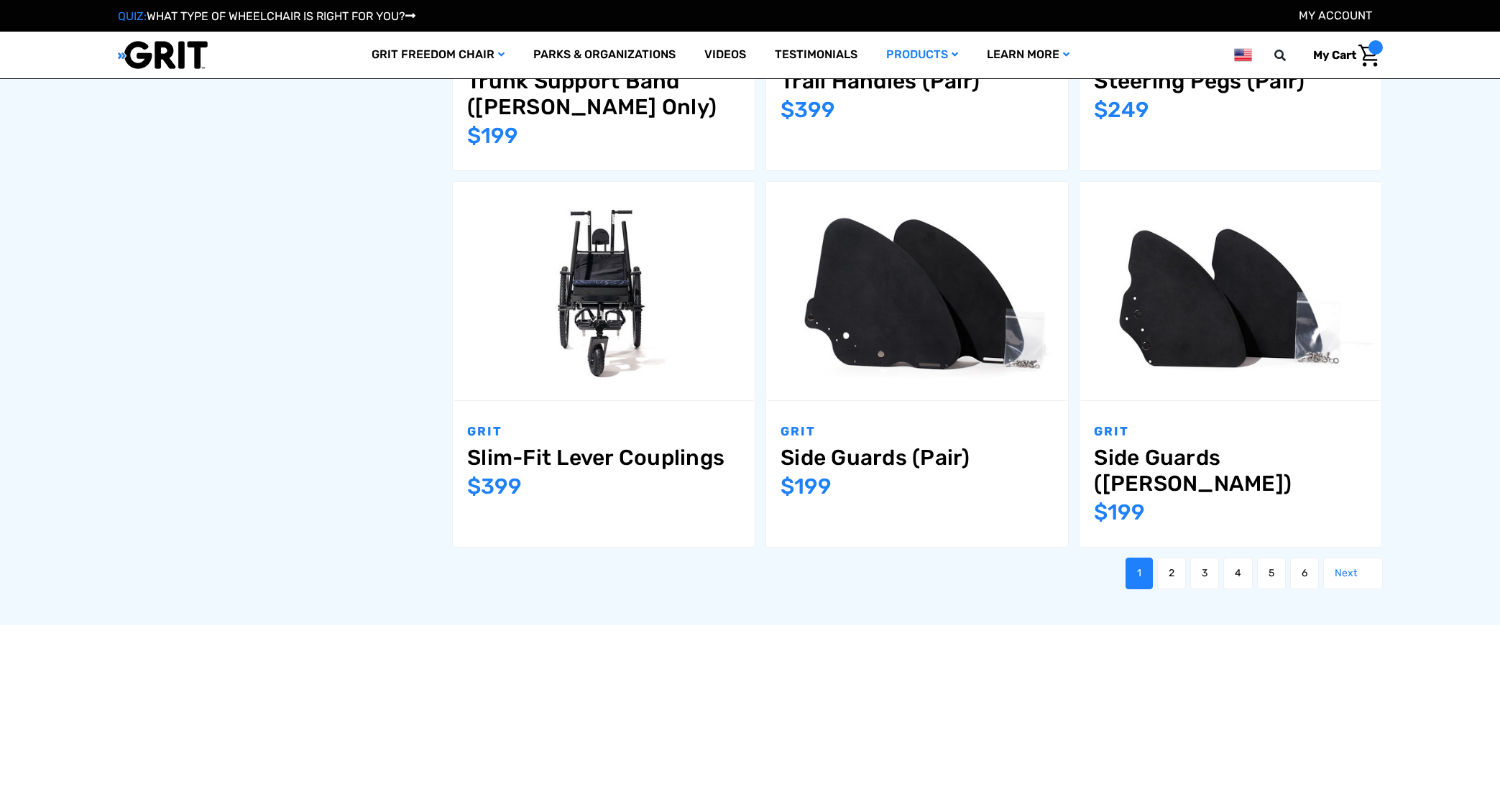
scroll to position [1622, 0]
